Goal: Task Accomplishment & Management: Manage account settings

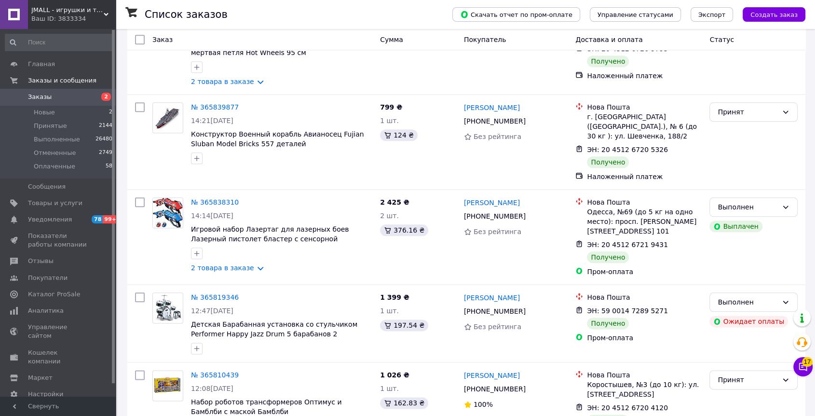
scroll to position [1467, 0]
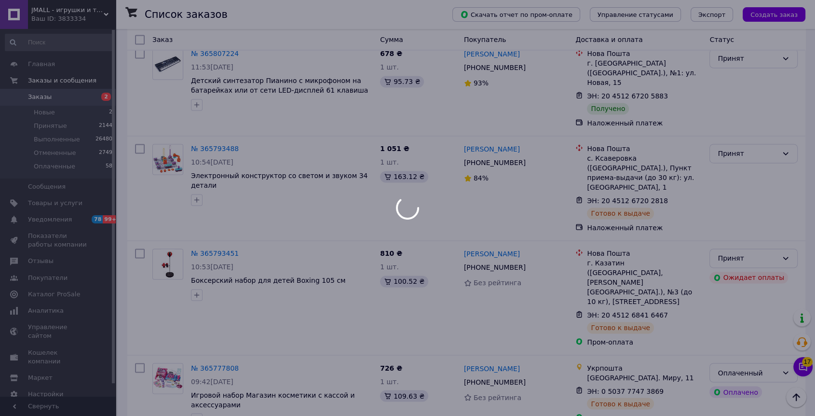
click at [201, 393] on div at bounding box center [407, 208] width 815 height 416
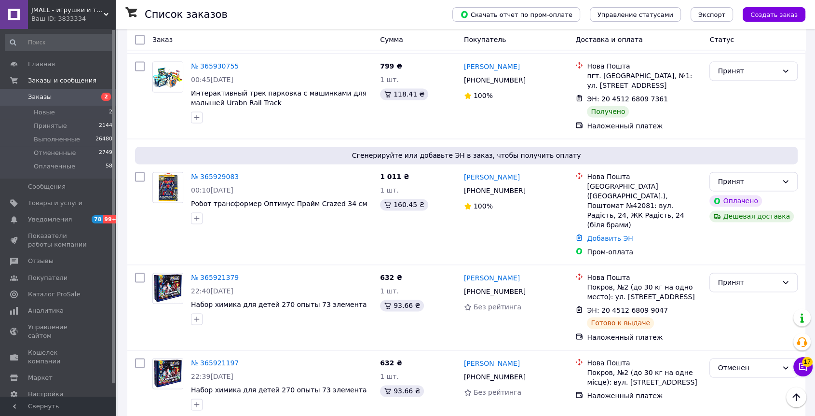
scroll to position [1419, 0]
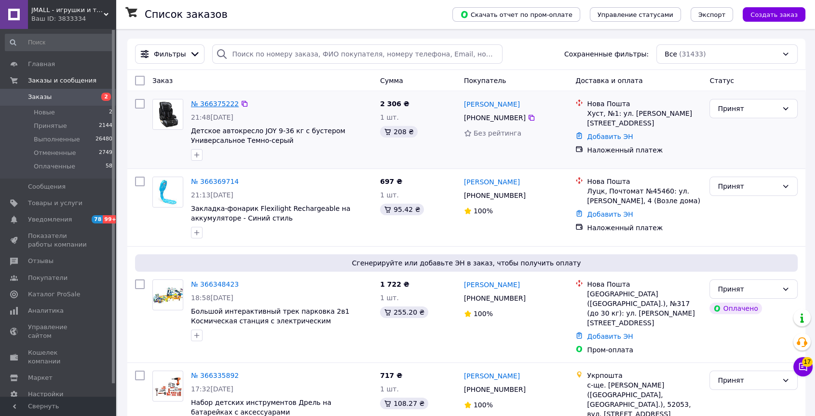
click at [215, 100] on link "№ 366375222" at bounding box center [215, 104] width 48 height 8
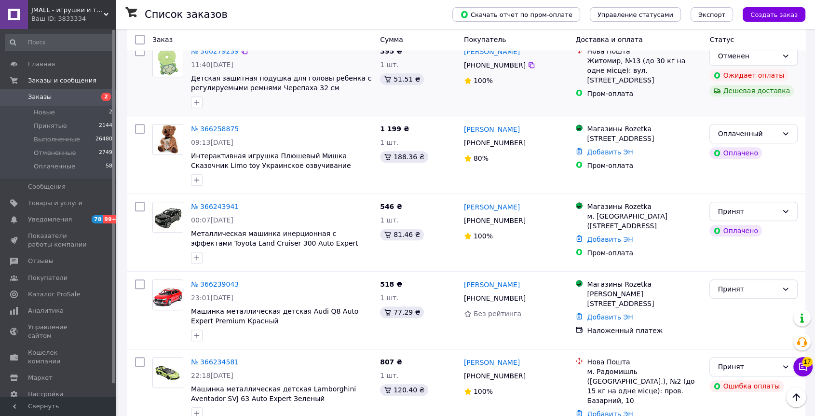
scroll to position [643, 0]
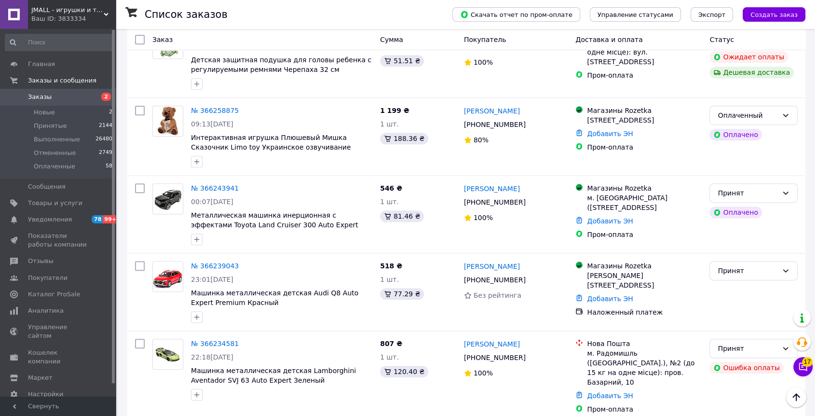
click at [85, 92] on link "Заказы 2" at bounding box center [59, 97] width 118 height 16
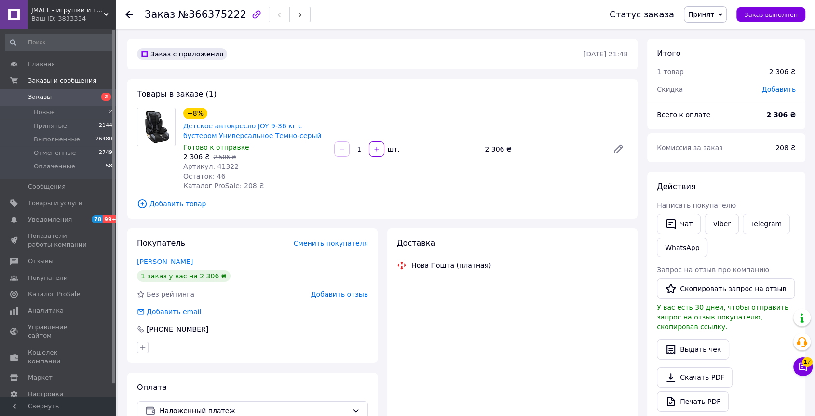
click at [224, 167] on span "Артикул: 41322" at bounding box center [210, 166] width 55 height 8
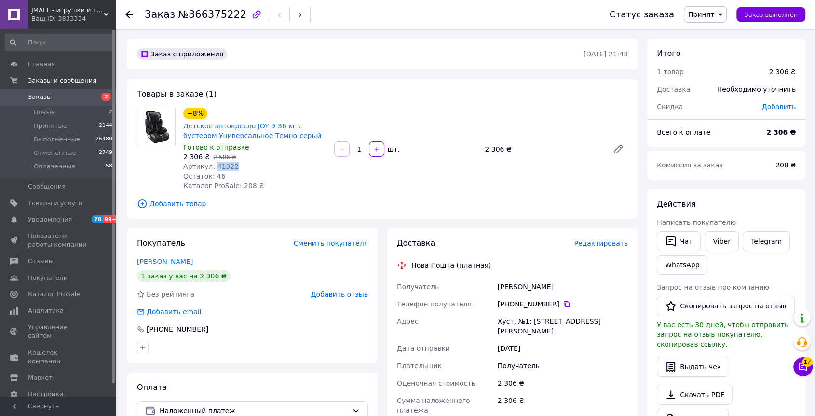
copy span "41322"
